Goal: Browse casually

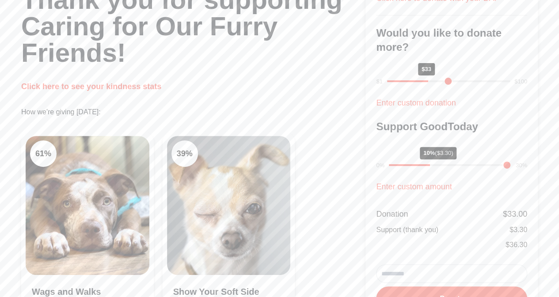
scroll to position [145, 0]
